Goal: Communication & Community: Answer question/provide support

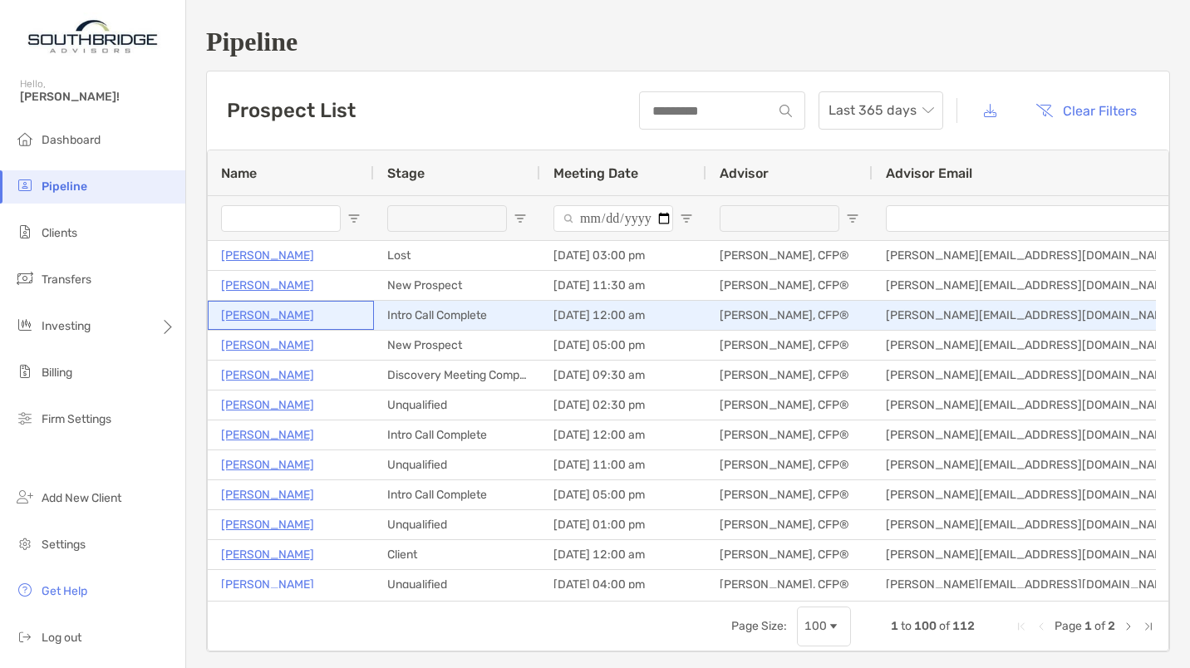
click at [253, 321] on p "[PERSON_NAME]" at bounding box center [267, 315] width 93 height 21
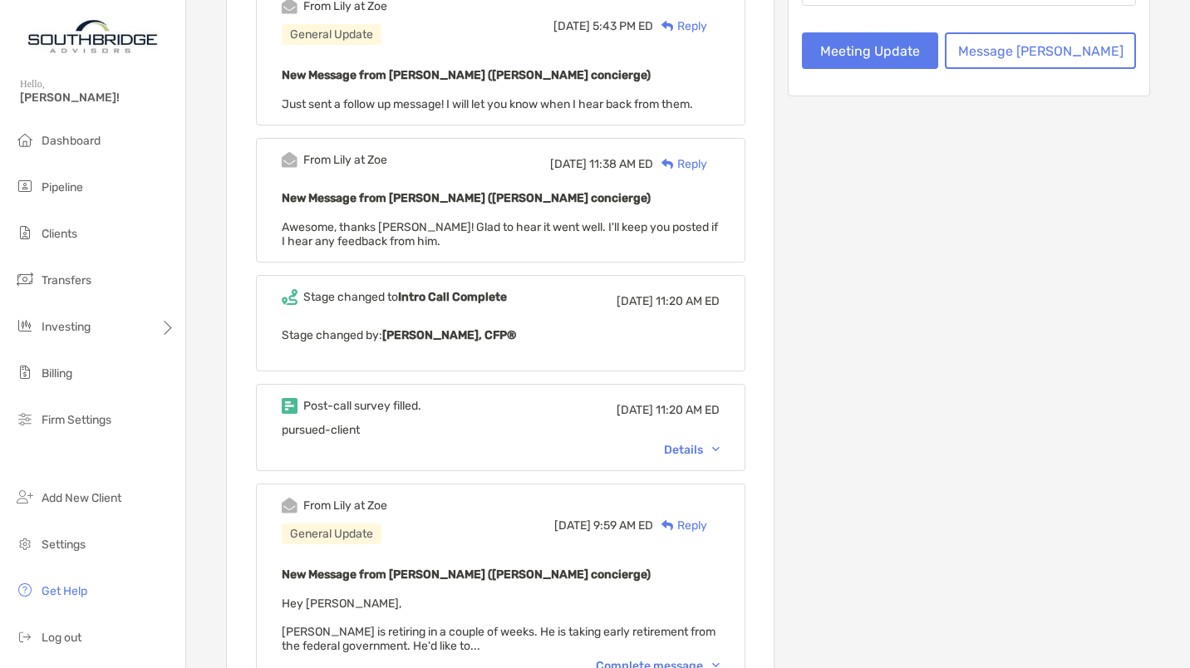
scroll to position [443, 0]
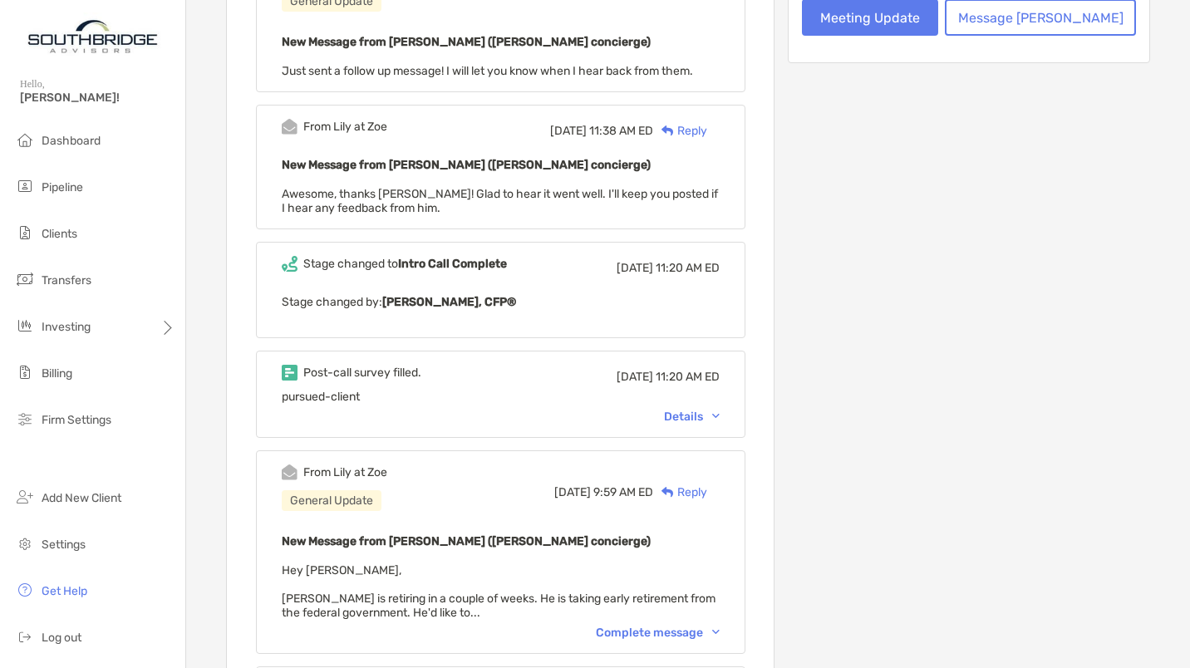
click at [712, 410] on div "Details" at bounding box center [692, 417] width 56 height 14
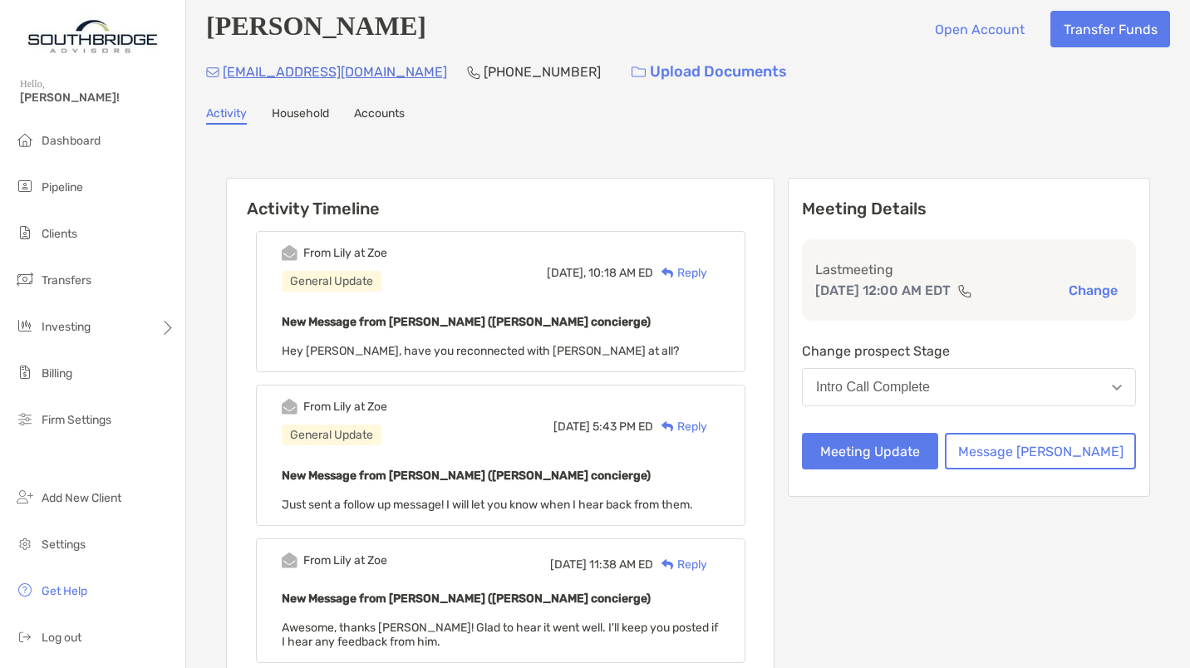
scroll to position [0, 0]
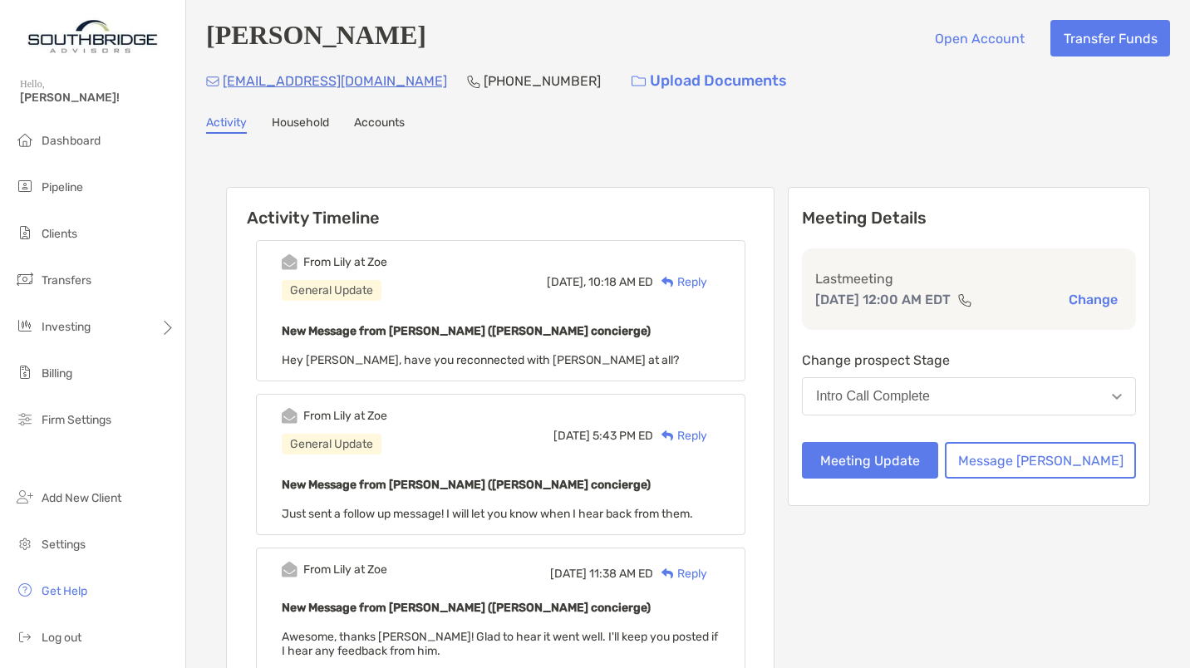
click at [707, 281] on div "Reply" at bounding box center [680, 281] width 54 height 17
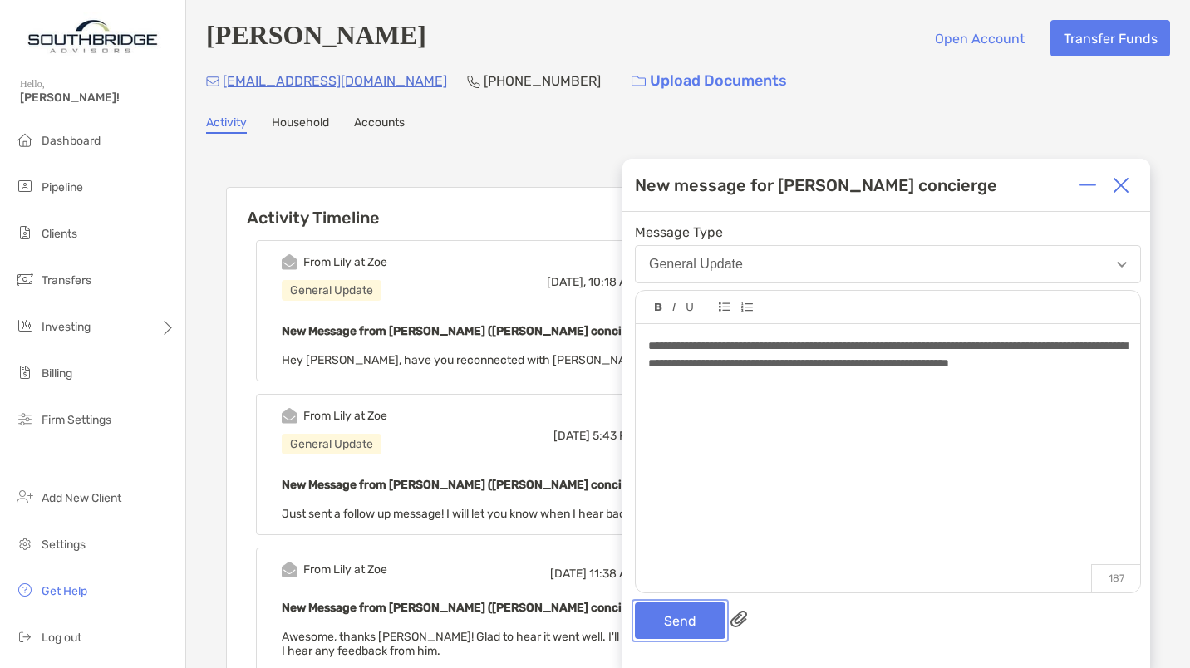
click at [676, 622] on button "Send" at bounding box center [680, 620] width 91 height 37
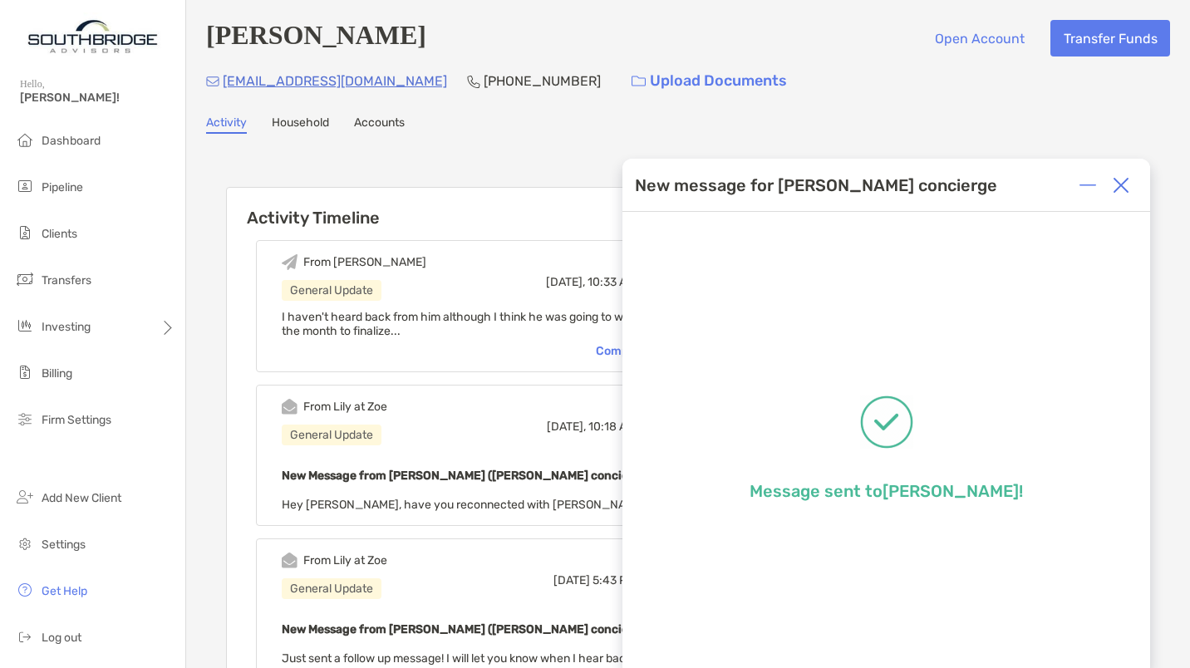
click at [1124, 179] on img at bounding box center [1120, 185] width 17 height 17
